Goal: Navigation & Orientation: Find specific page/section

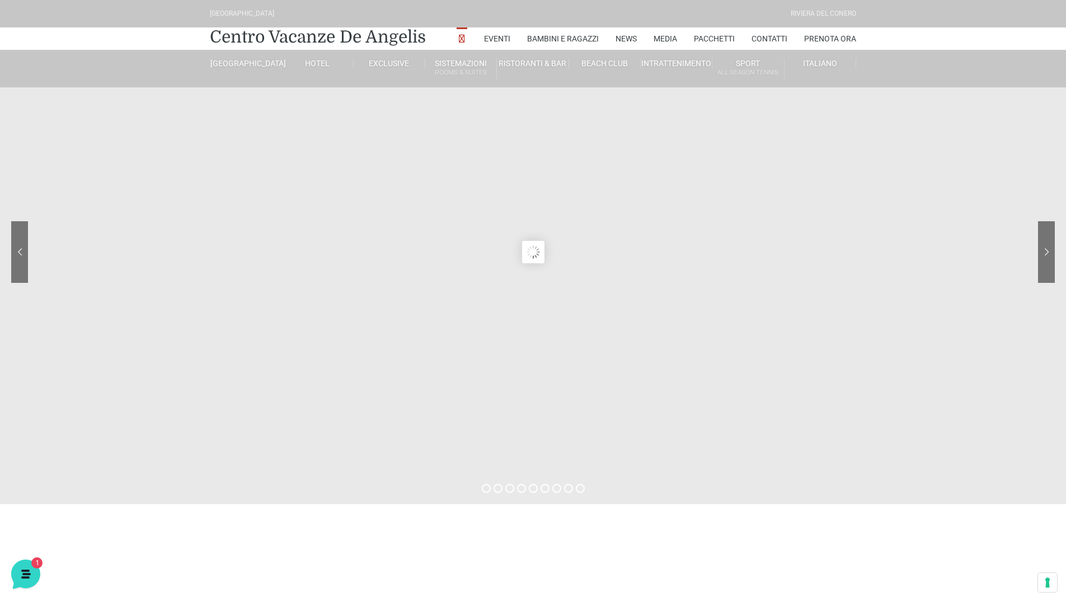
click at [553, 247] on sr7-content at bounding box center [533, 252] width 1066 height 504
click at [552, 247] on sr7-content at bounding box center [533, 252] width 1066 height 504
click at [1052, 247] on sr7-nav-img-live at bounding box center [1004, 252] width 101 height 62
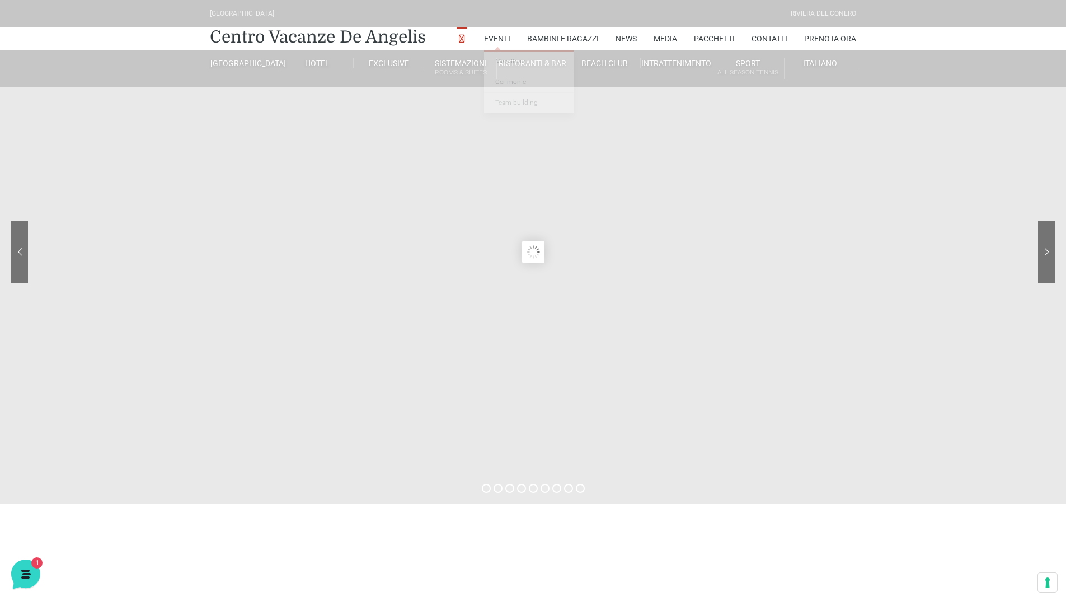
click at [462, 43] on icon at bounding box center [462, 40] width 10 height 10
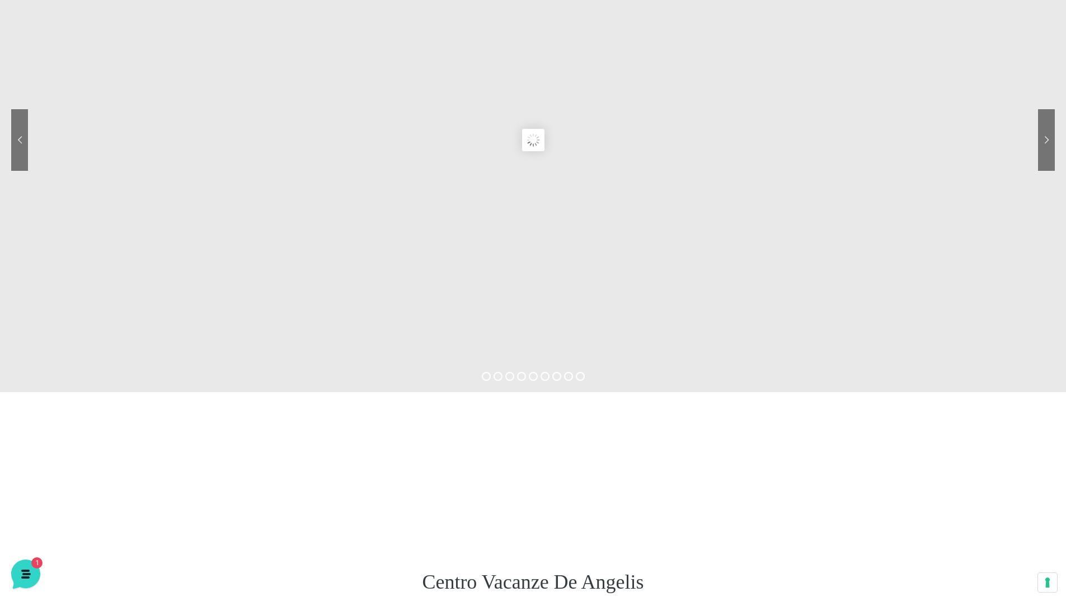
click at [323, 242] on sr7-content at bounding box center [533, 140] width 1066 height 504
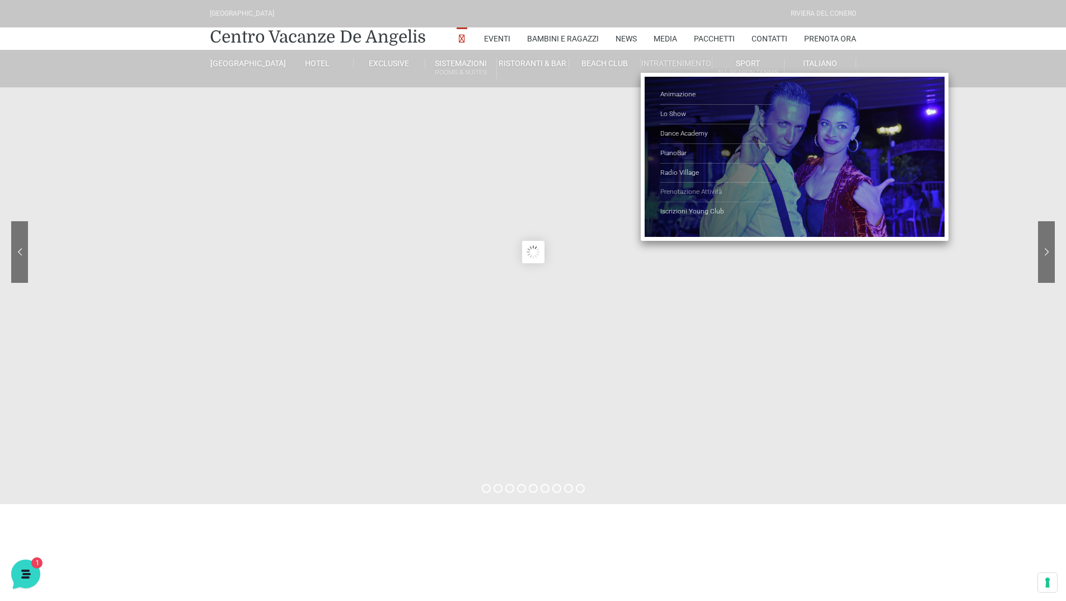
click at [701, 190] on link "Prenotazione Attività" at bounding box center [717, 192] width 112 height 20
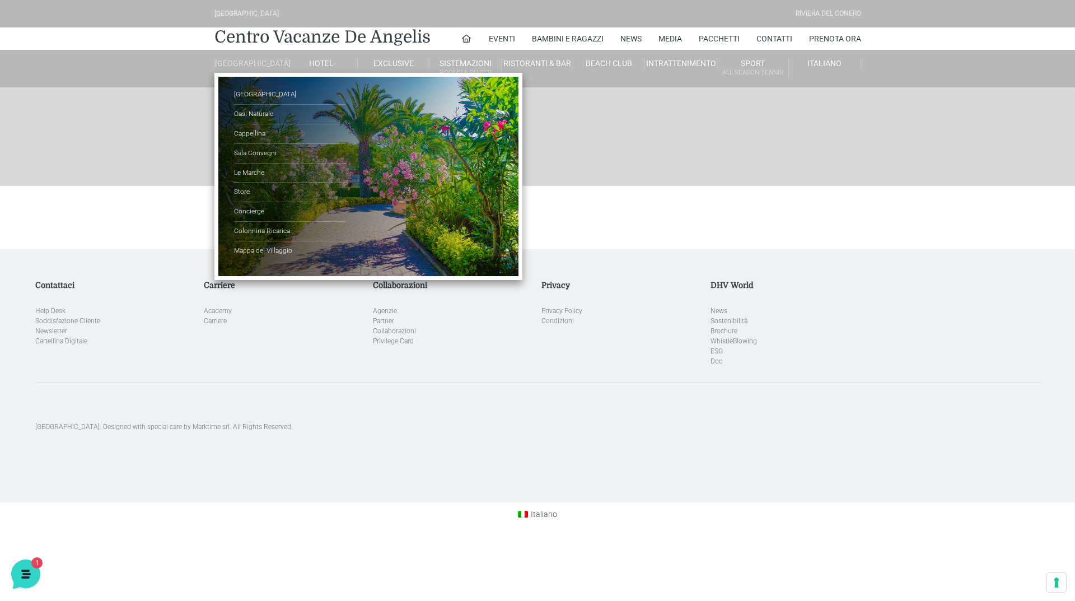
click at [250, 62] on link "[GEOGRAPHIC_DATA]" at bounding box center [250, 63] width 72 height 10
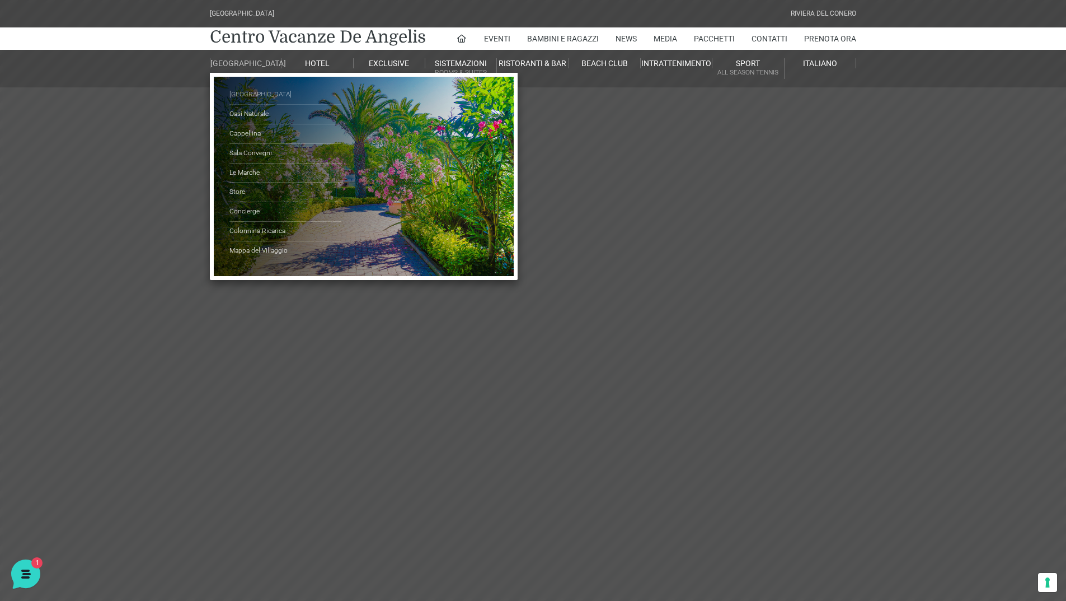
click at [238, 104] on link "[GEOGRAPHIC_DATA]" at bounding box center [285, 95] width 112 height 20
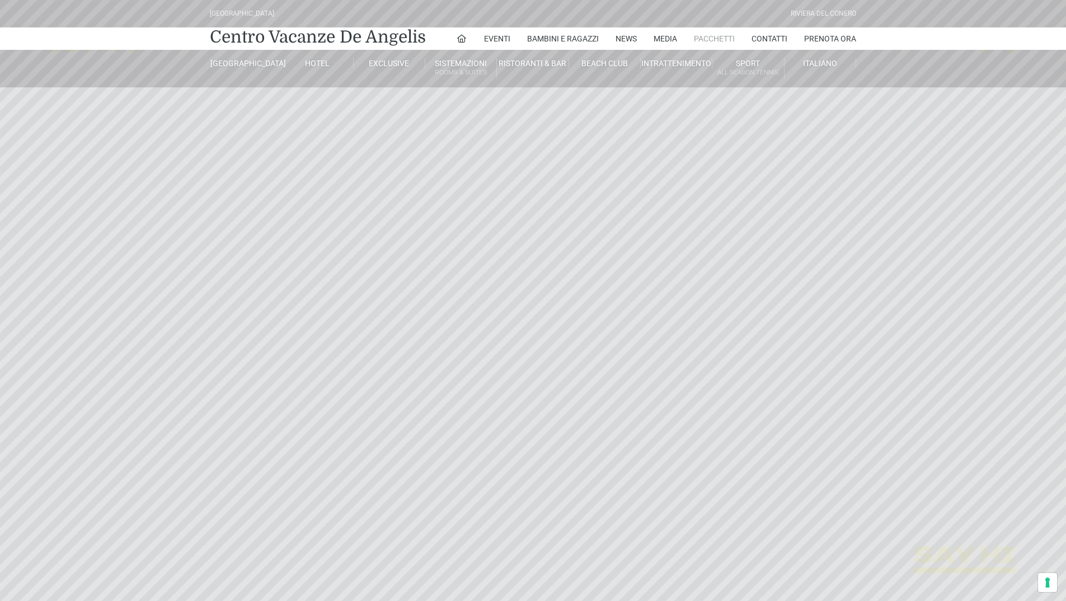
click at [714, 40] on link "Pacchetti" at bounding box center [714, 38] width 41 height 22
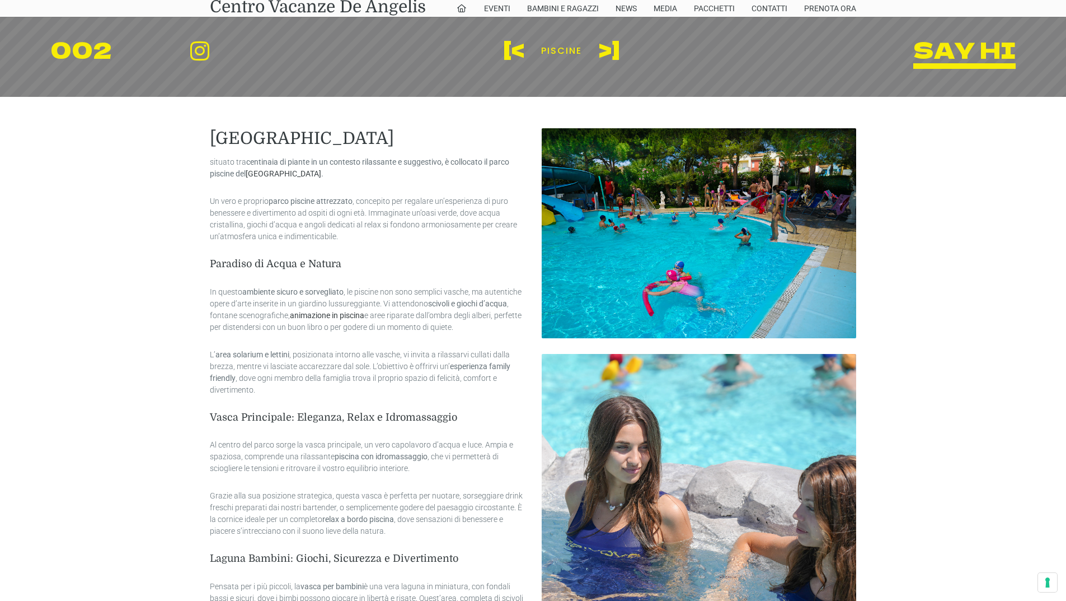
scroll to position [560, 0]
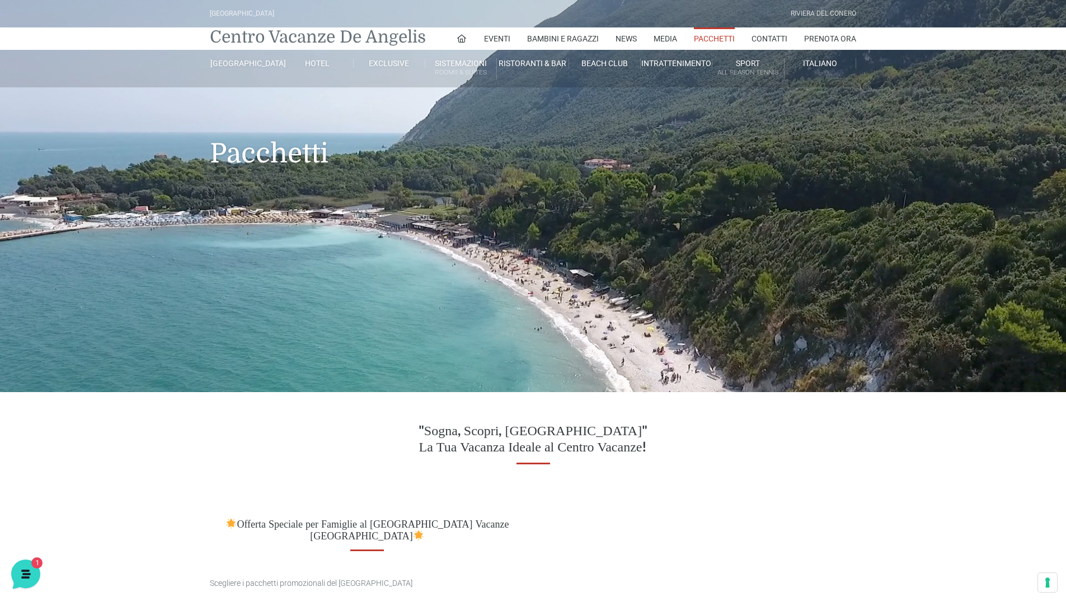
click at [260, 41] on link "Centro Vacanze De Angelis" at bounding box center [318, 37] width 216 height 22
